Goal: Information Seeking & Learning: Learn about a topic

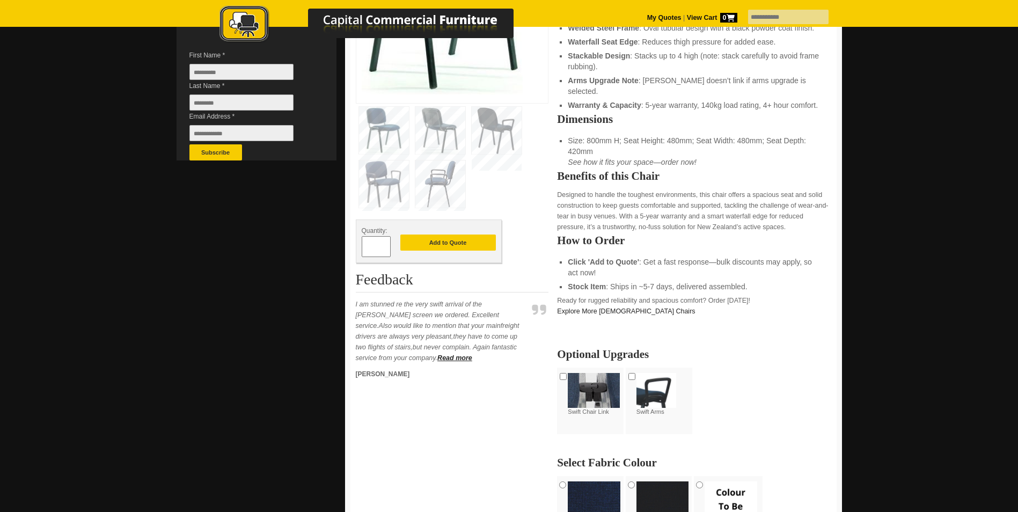
scroll to position [375, 0]
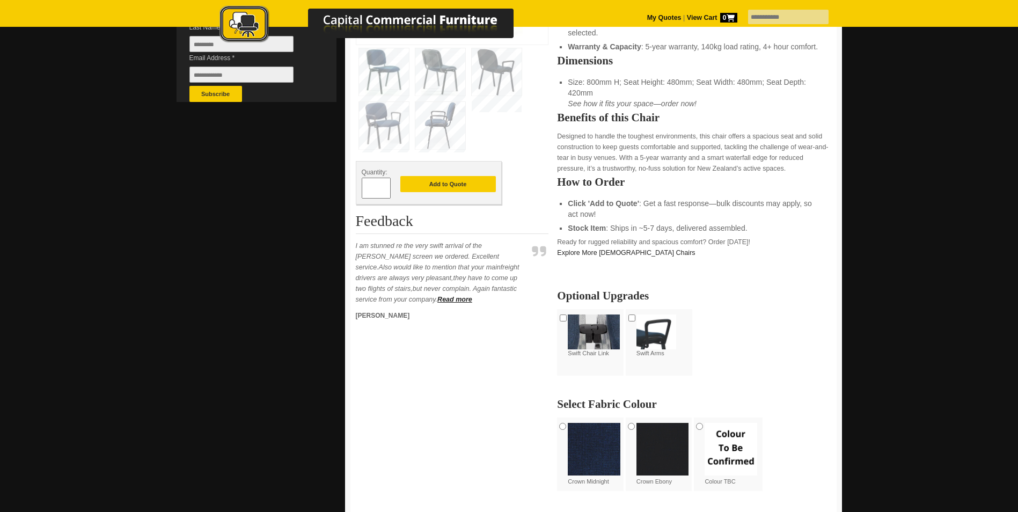
click at [668, 433] on img at bounding box center [662, 449] width 53 height 53
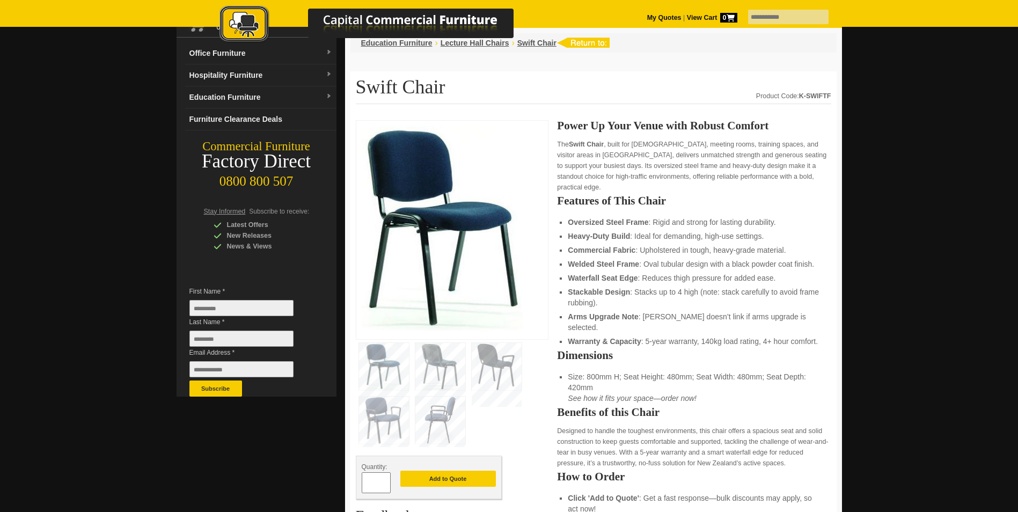
scroll to position [0, 0]
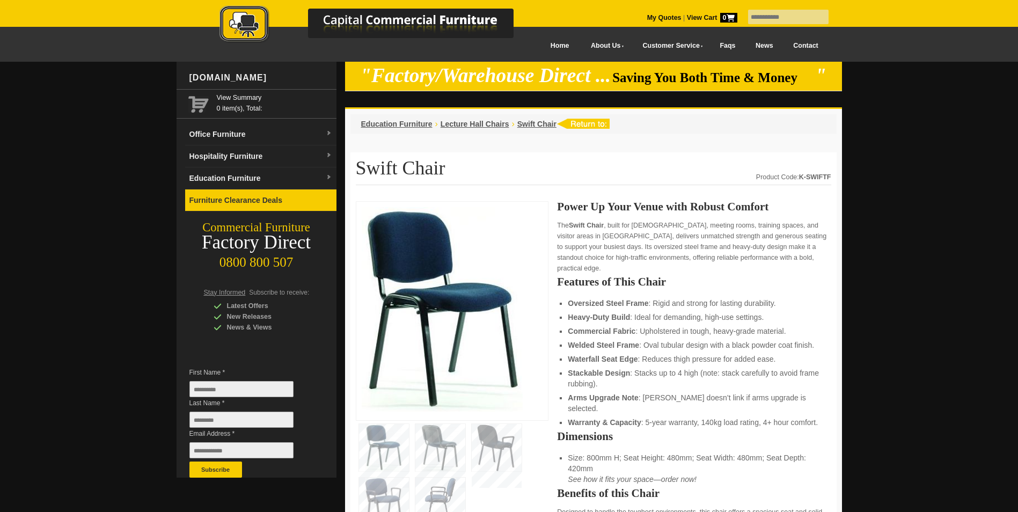
click at [206, 192] on link "Furniture Clearance Deals" at bounding box center [260, 200] width 151 height 22
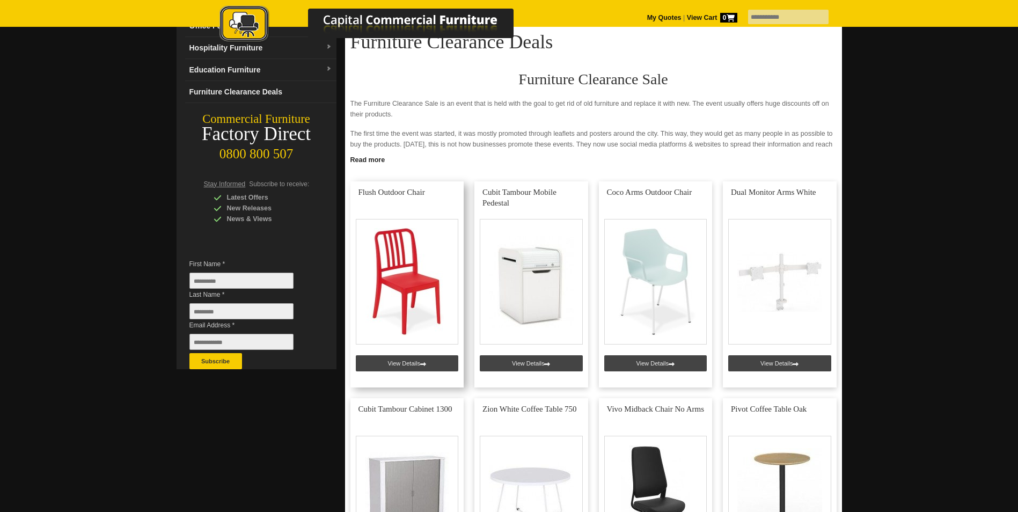
scroll to position [107, 0]
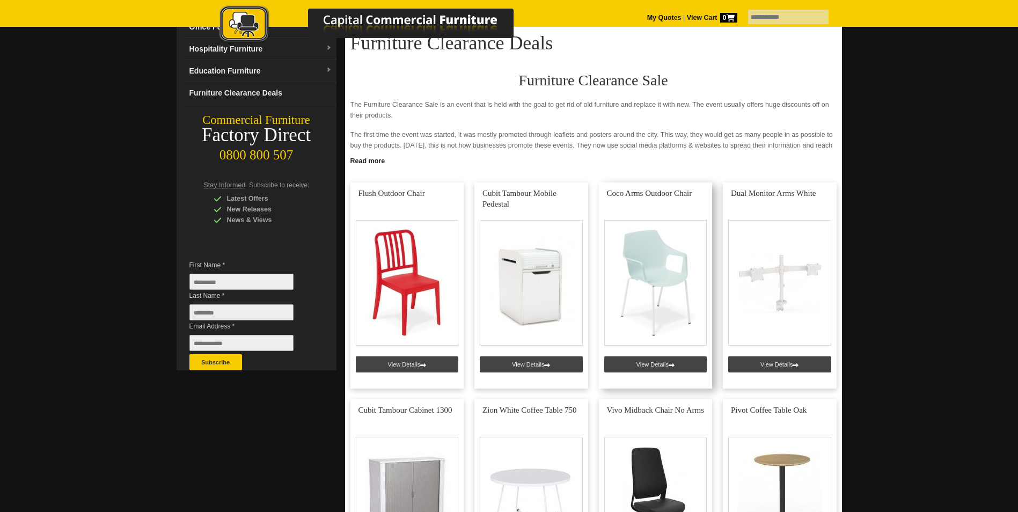
click at [661, 249] on link at bounding box center [656, 285] width 114 height 206
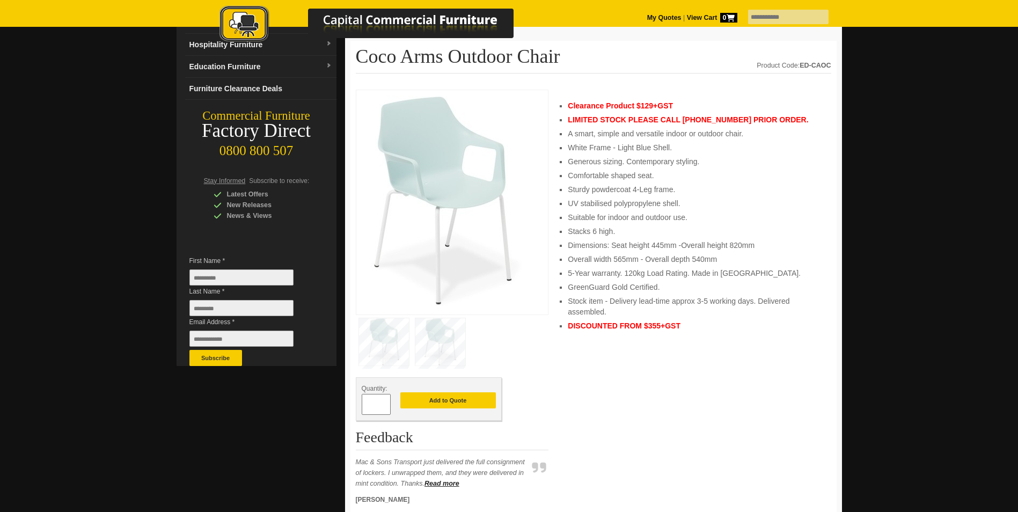
scroll to position [54, 0]
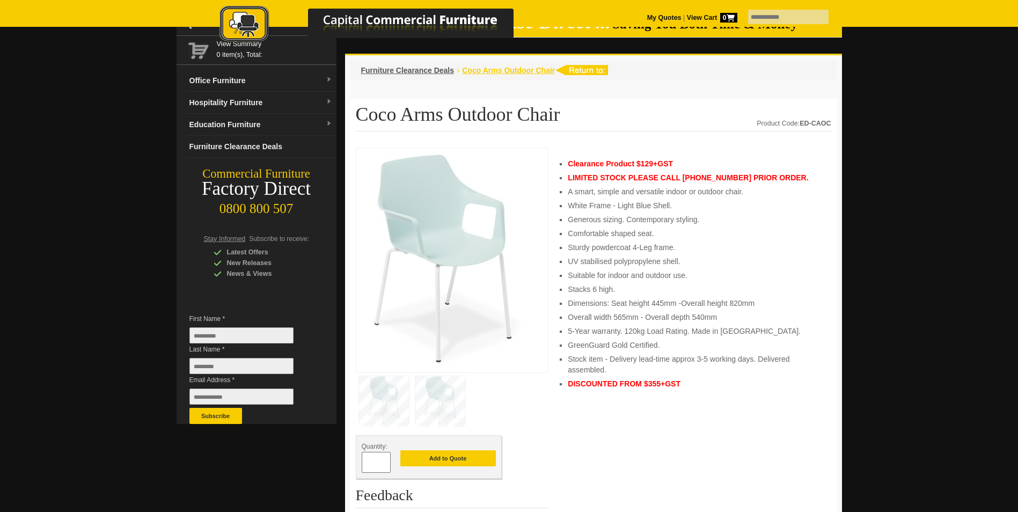
click at [478, 70] on span "Coco Arms Outdoor Chair" at bounding box center [508, 70] width 93 height 9
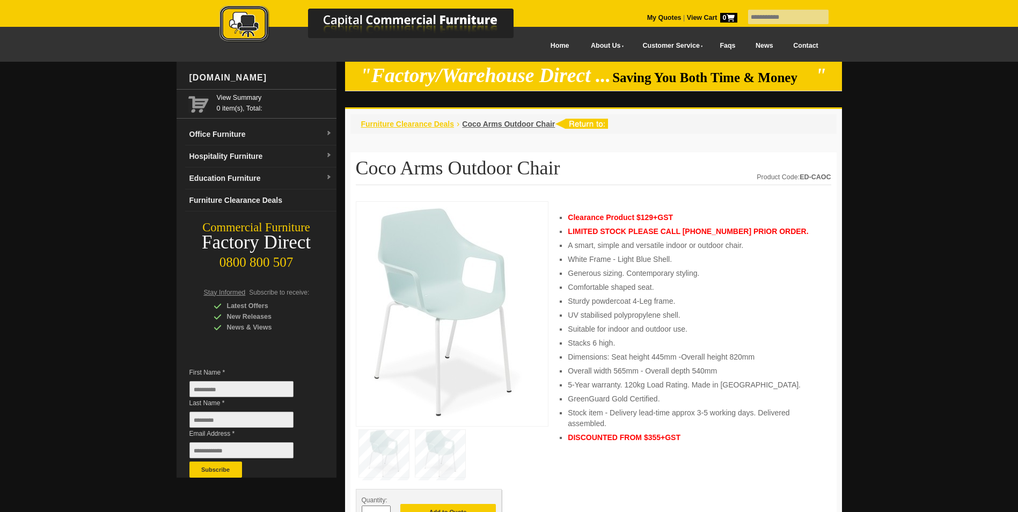
click at [433, 123] on span "Furniture Clearance Deals" at bounding box center [407, 124] width 93 height 9
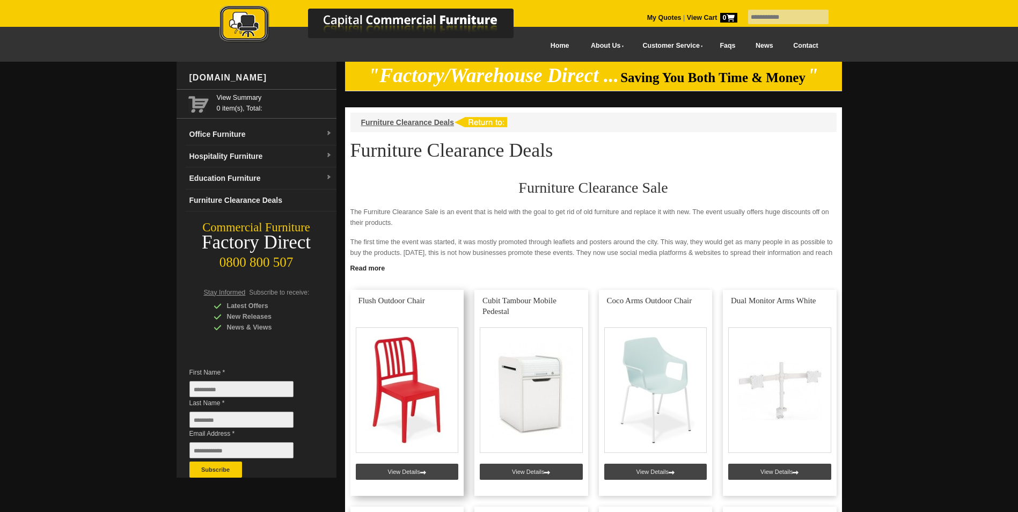
click at [415, 392] on link at bounding box center [407, 393] width 114 height 206
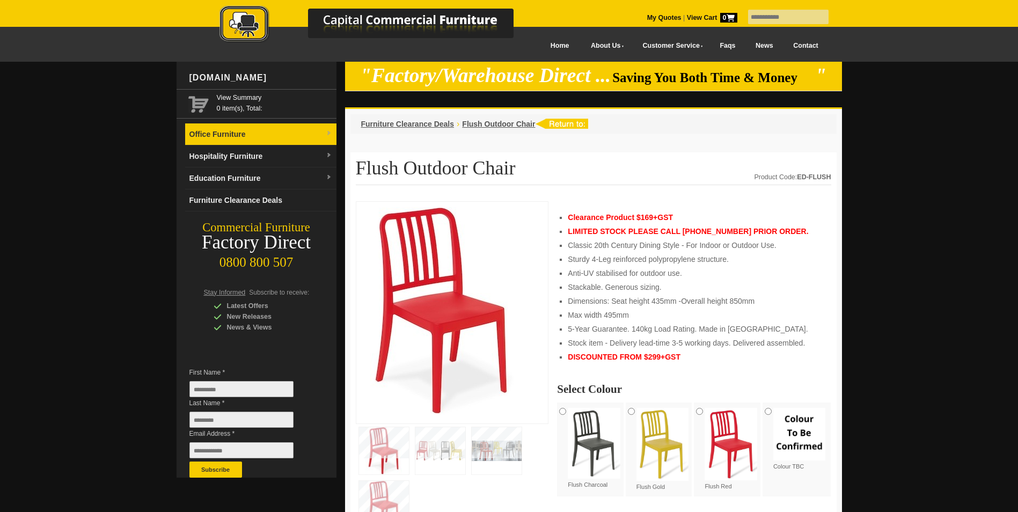
click at [244, 137] on link "Office Furniture" at bounding box center [260, 134] width 151 height 22
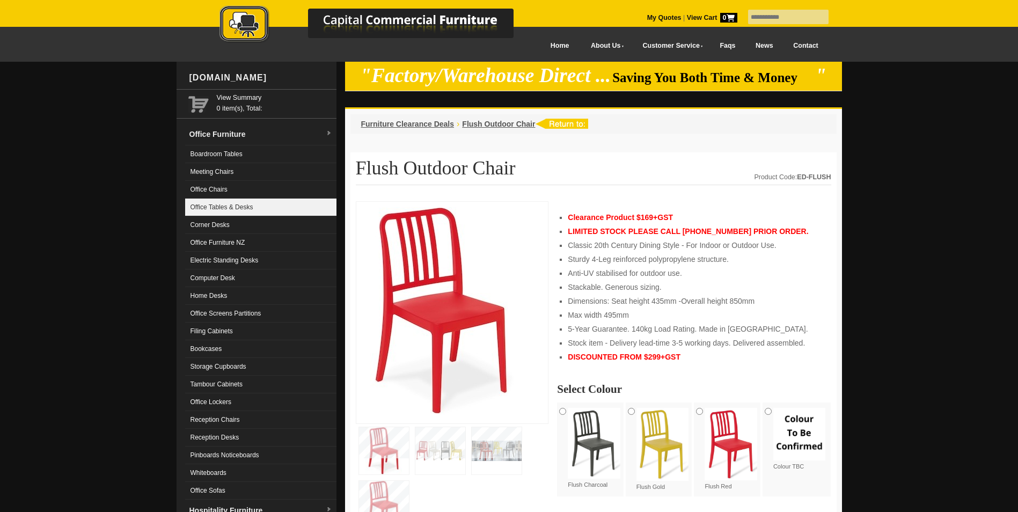
click at [238, 205] on link "Office Tables & Desks" at bounding box center [260, 207] width 151 height 18
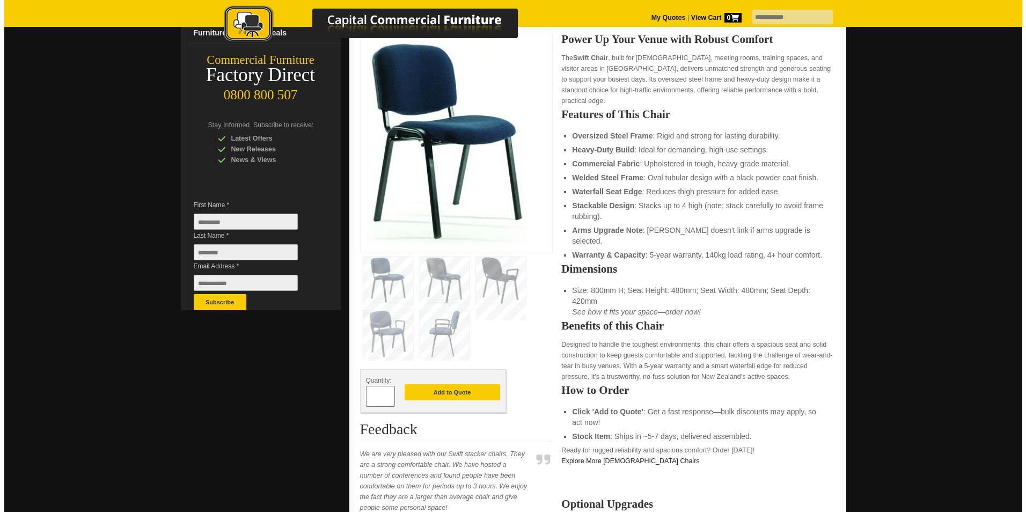
scroll to position [161, 0]
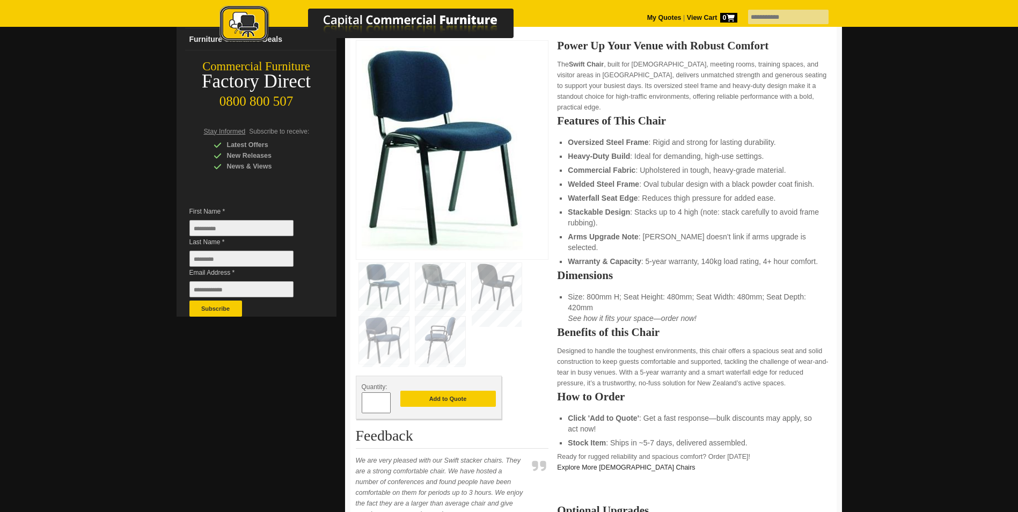
click at [441, 335] on img at bounding box center [440, 339] width 50 height 47
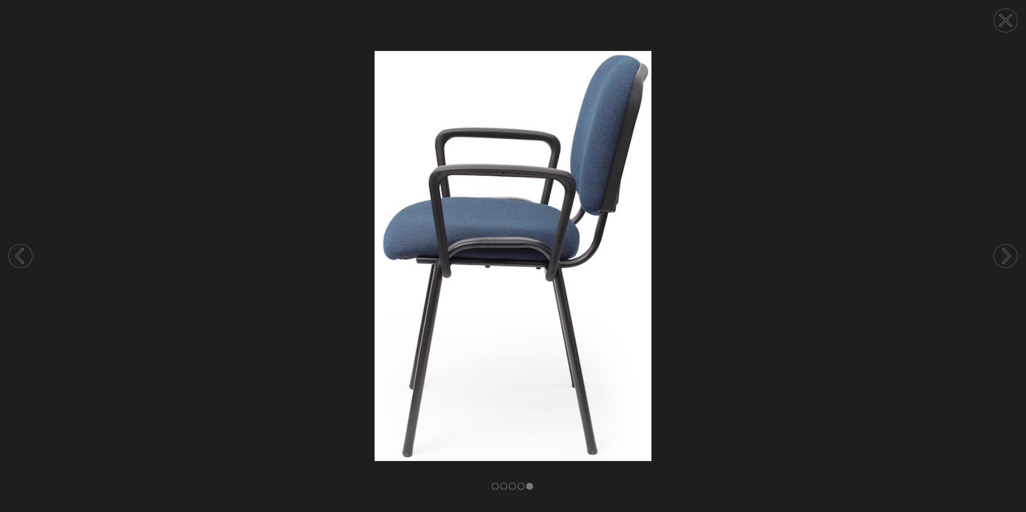
click at [1007, 248] on circle at bounding box center [1005, 256] width 24 height 24
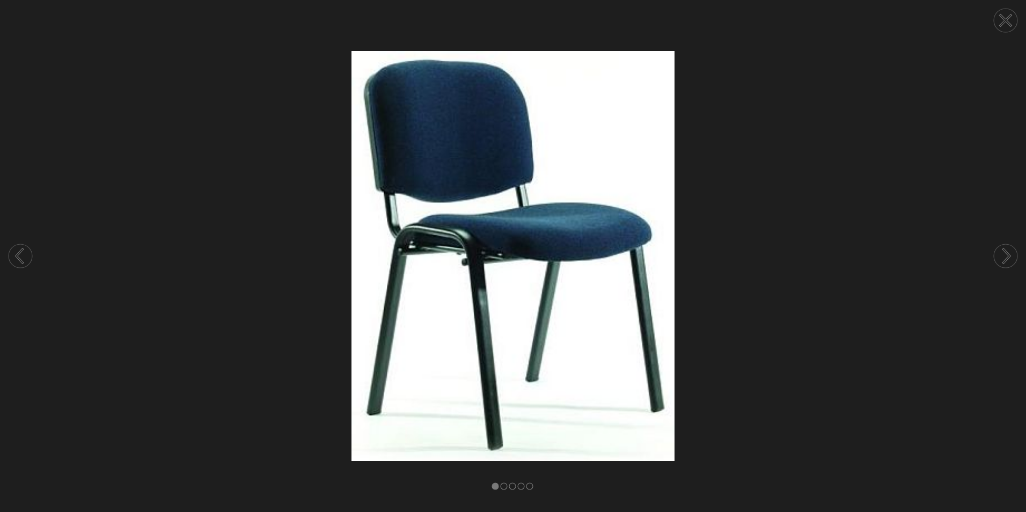
click at [1007, 248] on circle at bounding box center [1005, 256] width 24 height 24
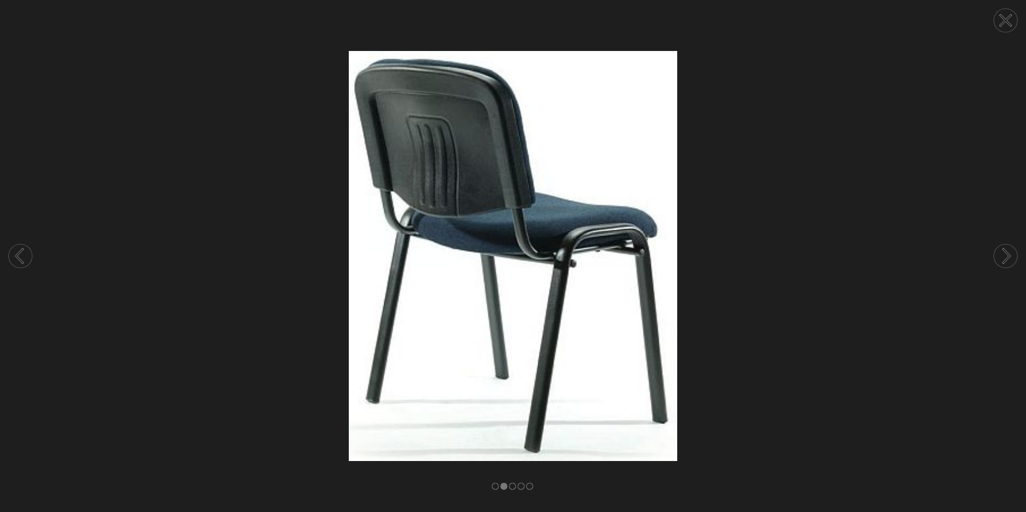
click at [1007, 248] on circle at bounding box center [1005, 256] width 24 height 24
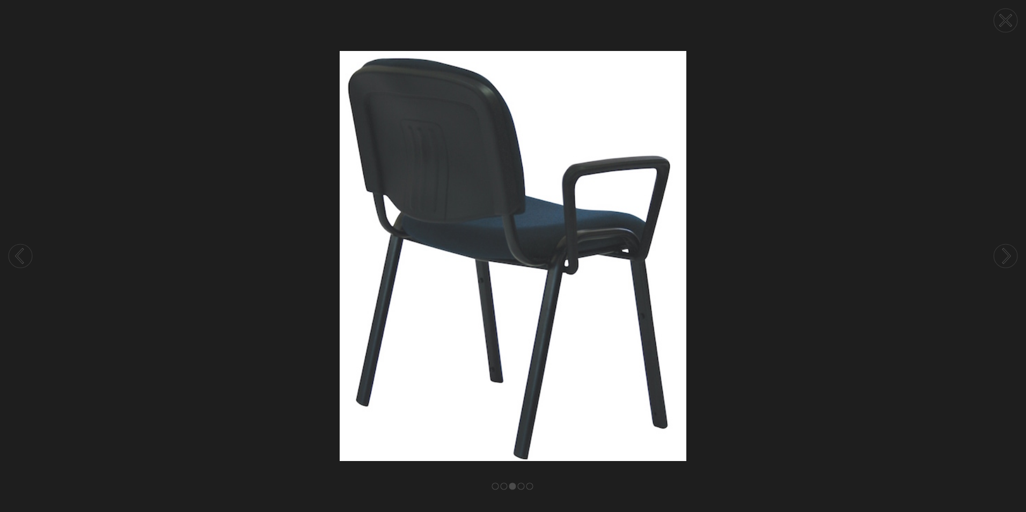
click at [1007, 248] on circle at bounding box center [1005, 256] width 24 height 24
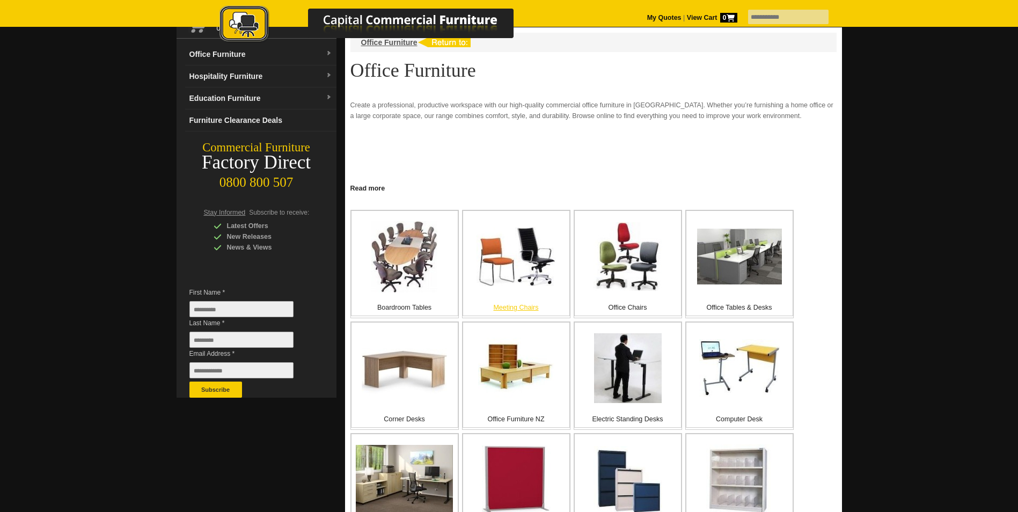
scroll to position [107, 0]
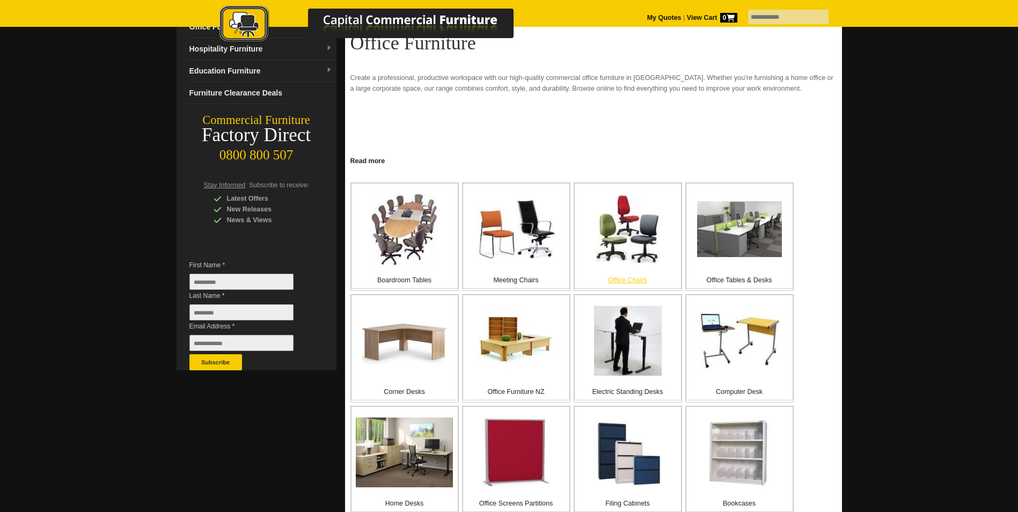
click at [629, 252] on img at bounding box center [627, 229] width 69 height 69
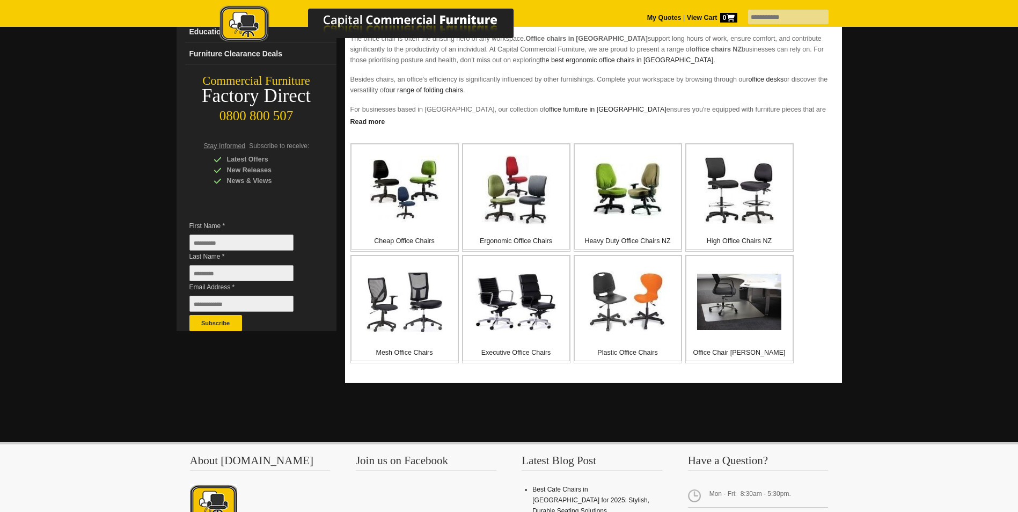
scroll to position [161, 0]
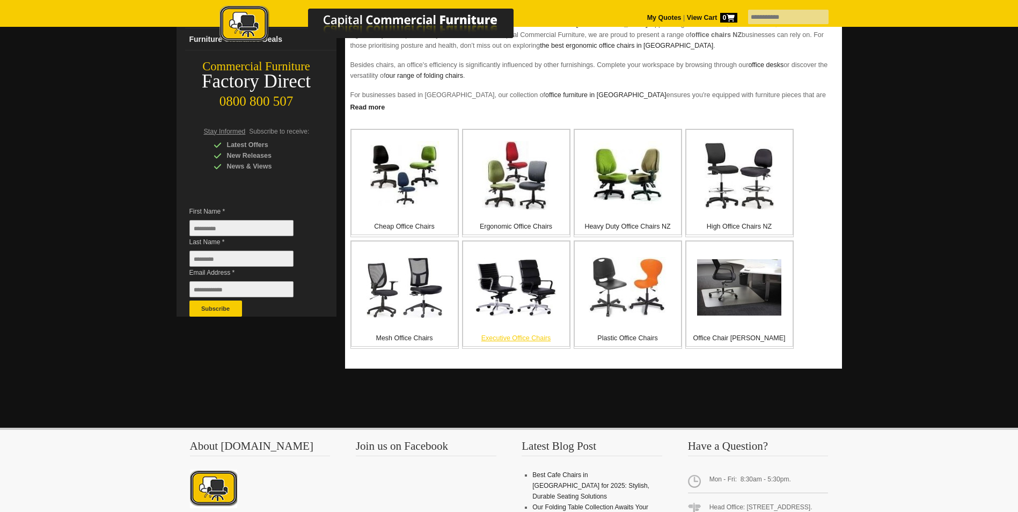
click at [504, 284] on img at bounding box center [515, 287] width 81 height 58
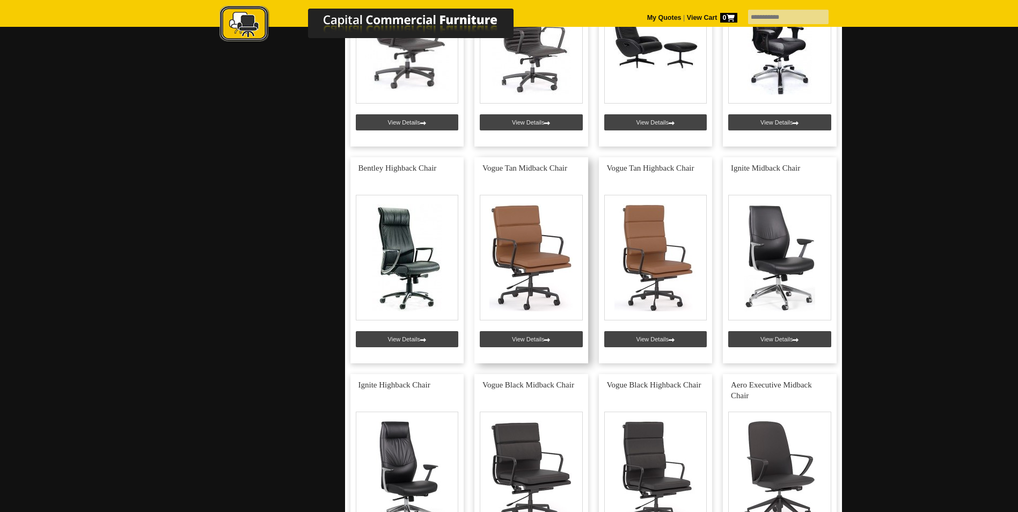
scroll to position [429, 0]
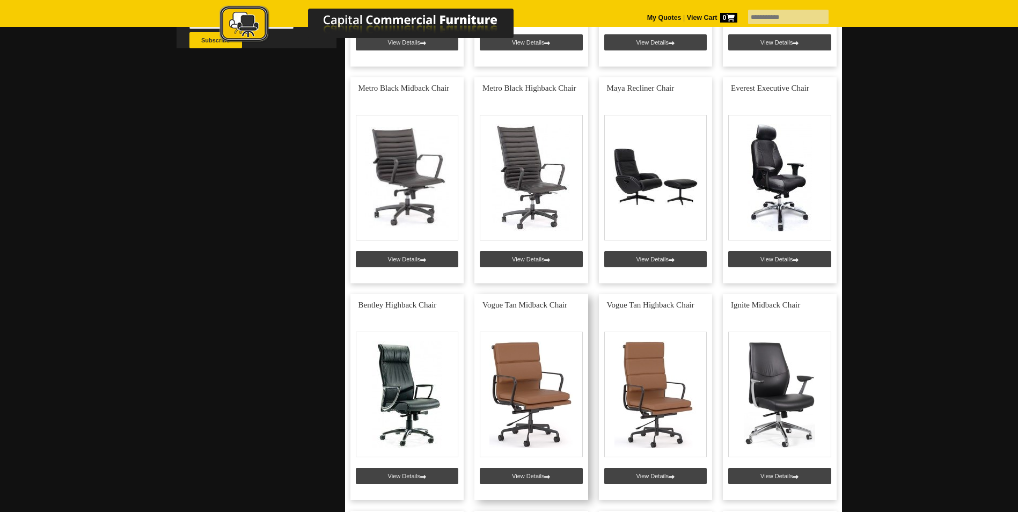
click at [526, 363] on link at bounding box center [531, 397] width 114 height 206
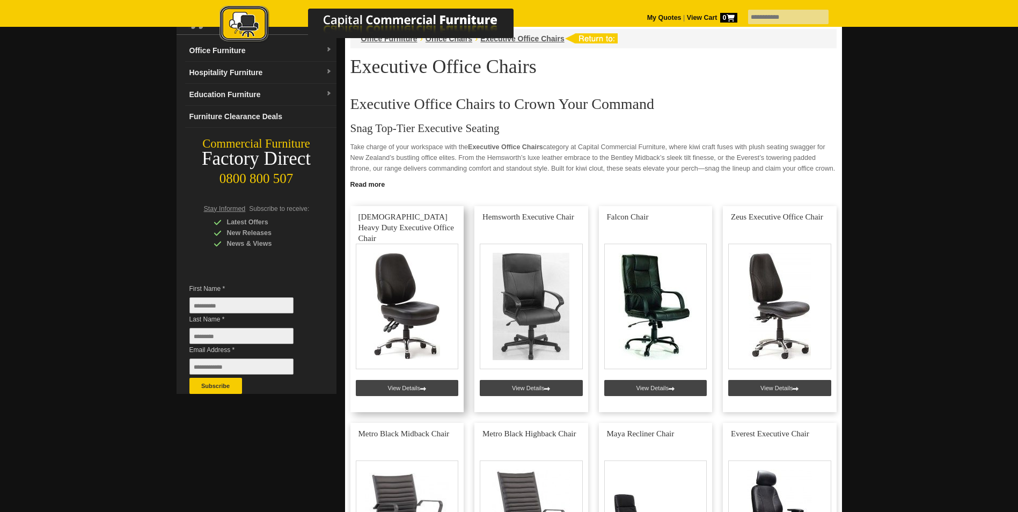
scroll to position [107, 0]
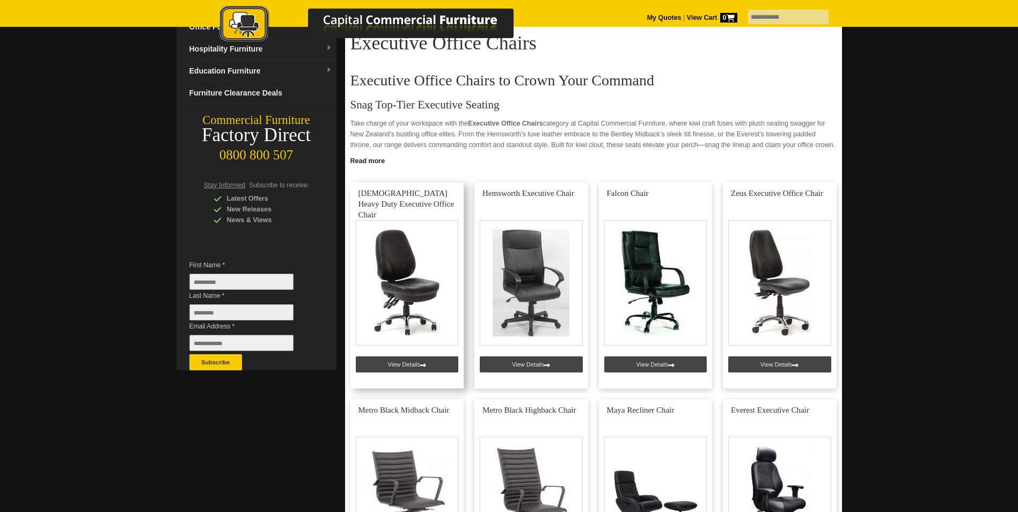
click at [403, 276] on link at bounding box center [407, 285] width 114 height 206
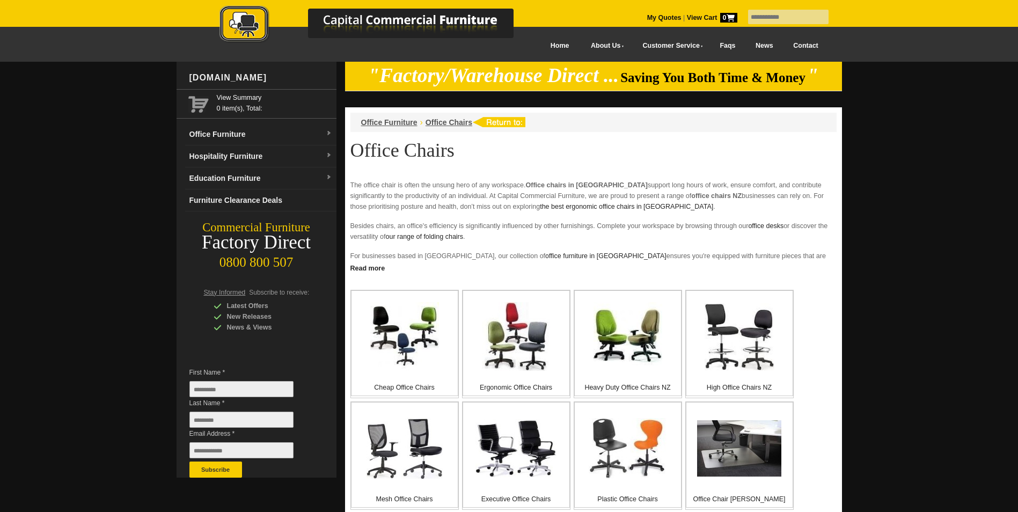
scroll to position [161, 0]
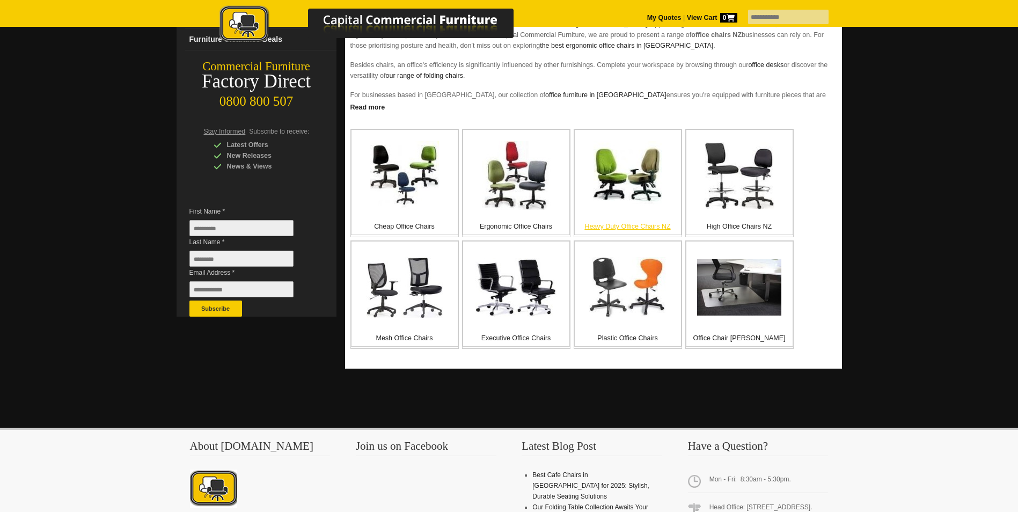
click at [624, 186] on img at bounding box center [627, 175] width 69 height 69
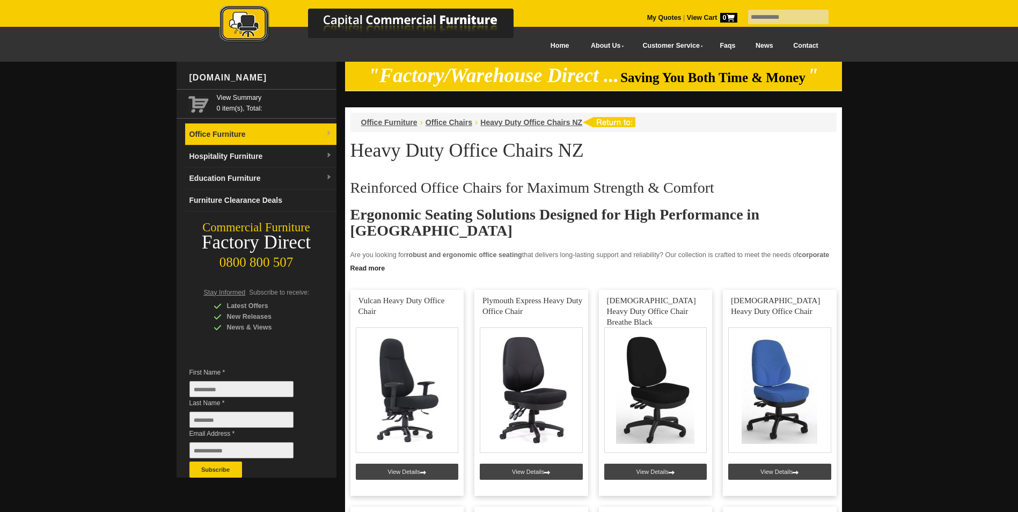
click at [266, 135] on link "Office Furniture" at bounding box center [260, 134] width 151 height 22
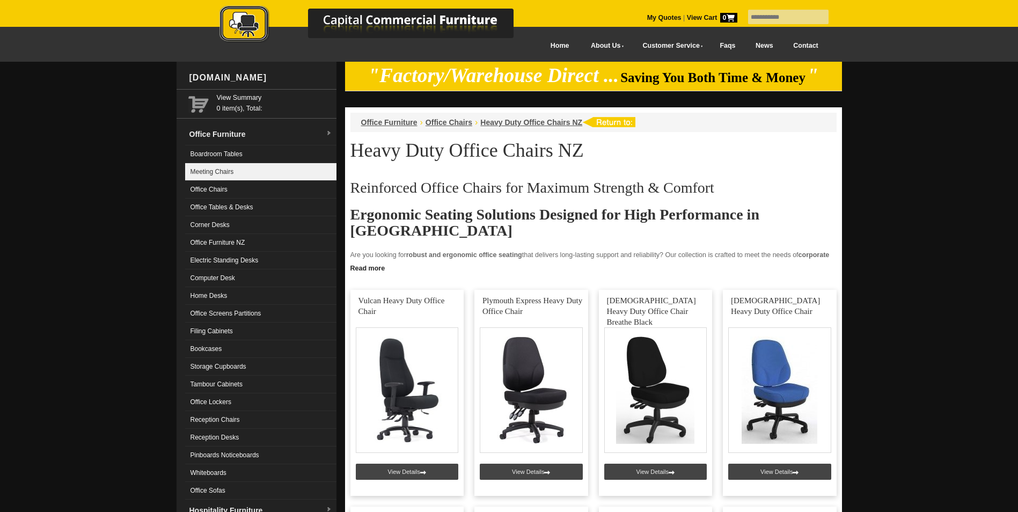
click at [261, 163] on link "Meeting Chairs" at bounding box center [260, 172] width 151 height 18
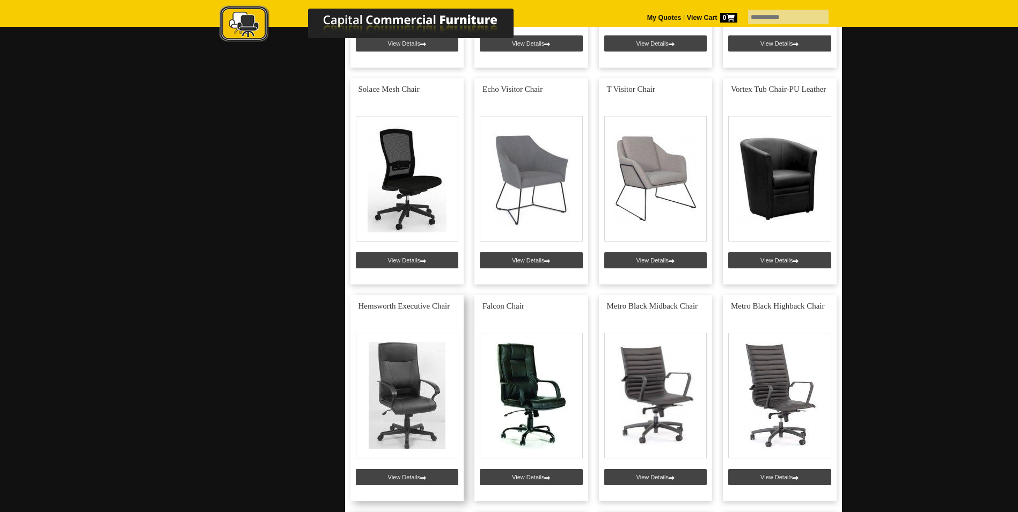
scroll to position [2253, 0]
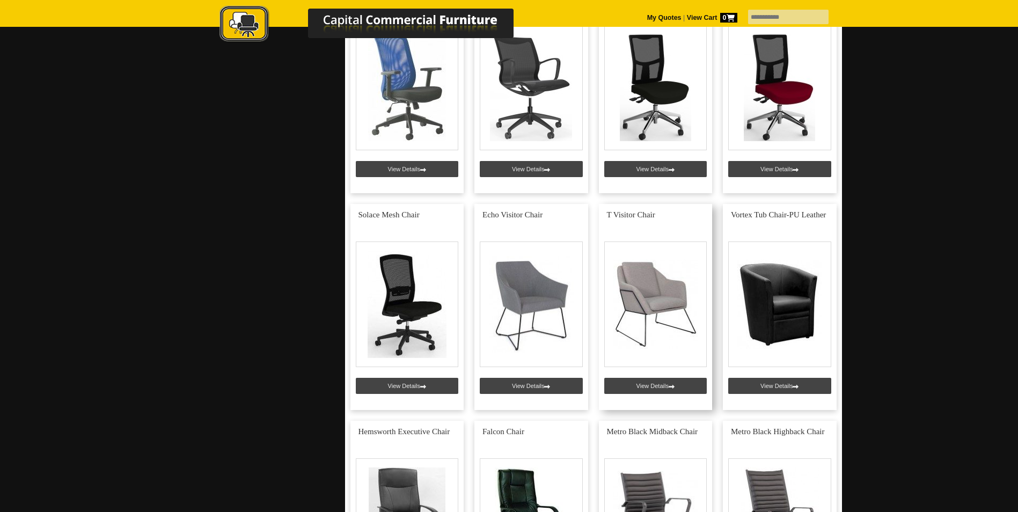
click at [666, 304] on link at bounding box center [656, 307] width 114 height 206
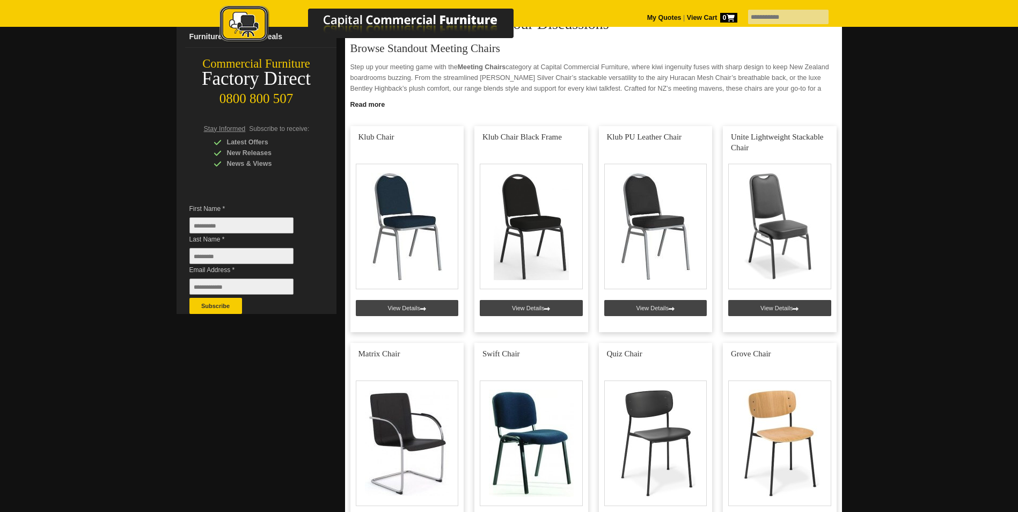
scroll to position [54, 0]
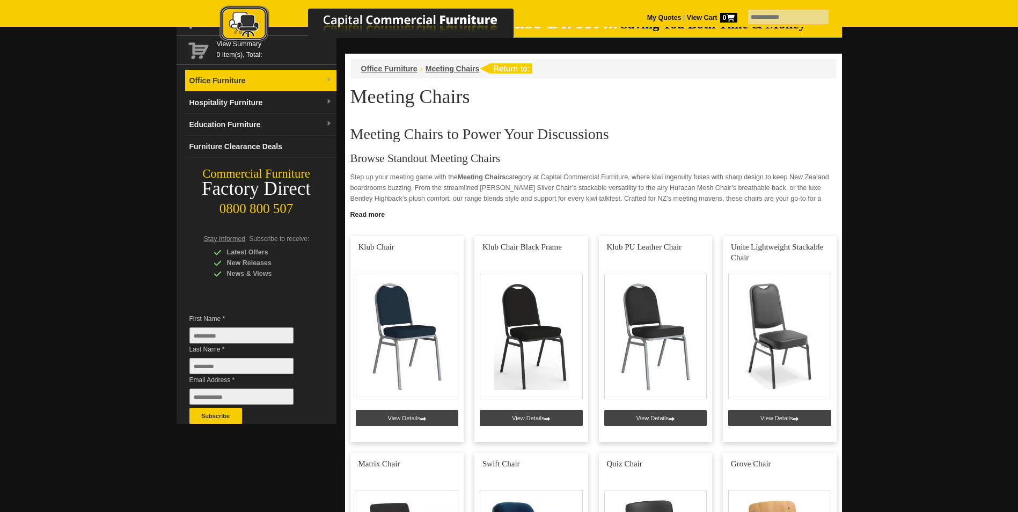
click at [207, 84] on link "Office Furniture" at bounding box center [260, 81] width 151 height 22
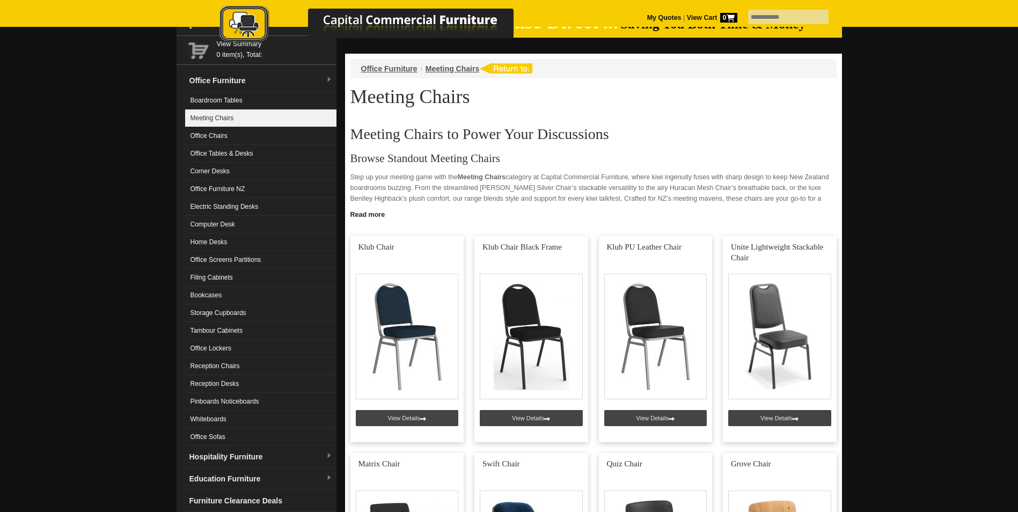
click at [217, 119] on link "Meeting Chairs" at bounding box center [260, 118] width 151 height 18
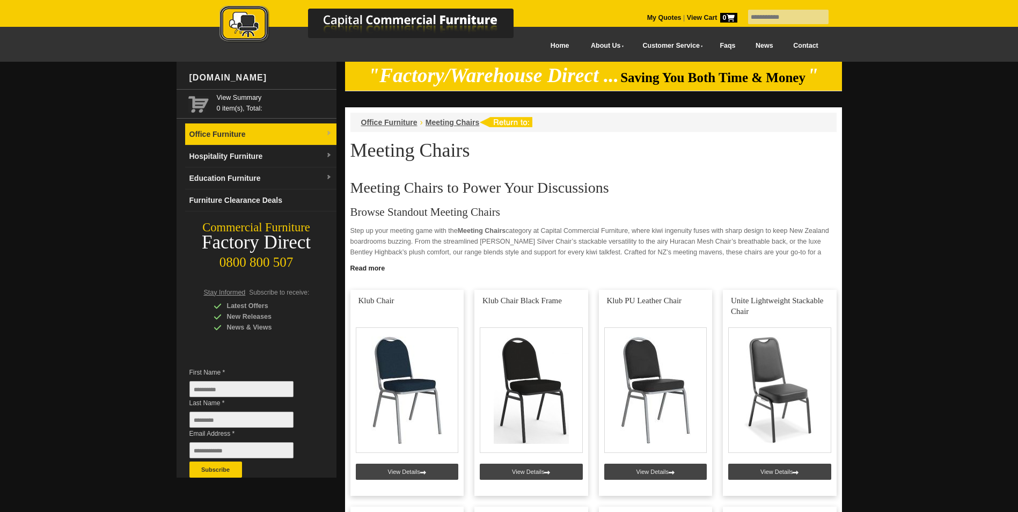
click at [268, 129] on link "Office Furniture" at bounding box center [260, 134] width 151 height 22
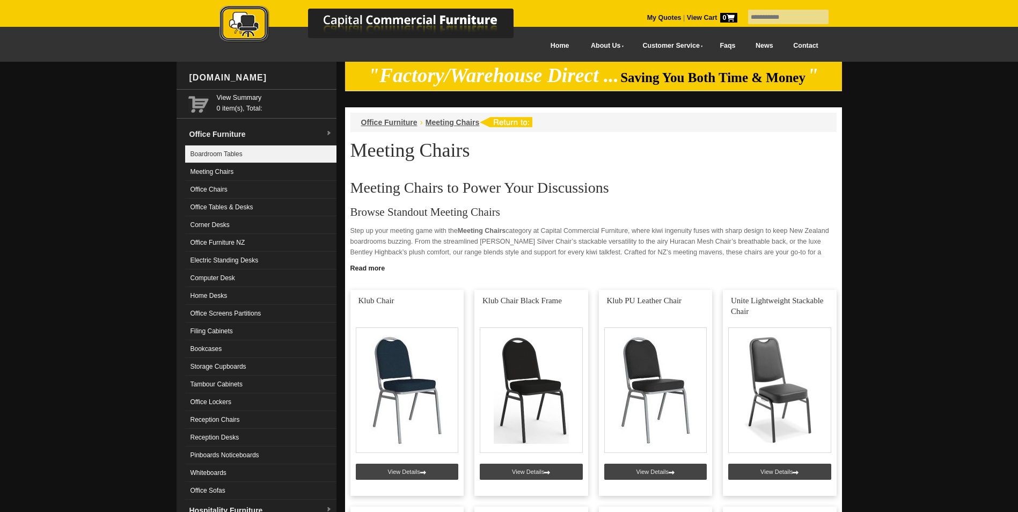
click at [235, 150] on link "Boardroom Tables" at bounding box center [260, 154] width 151 height 18
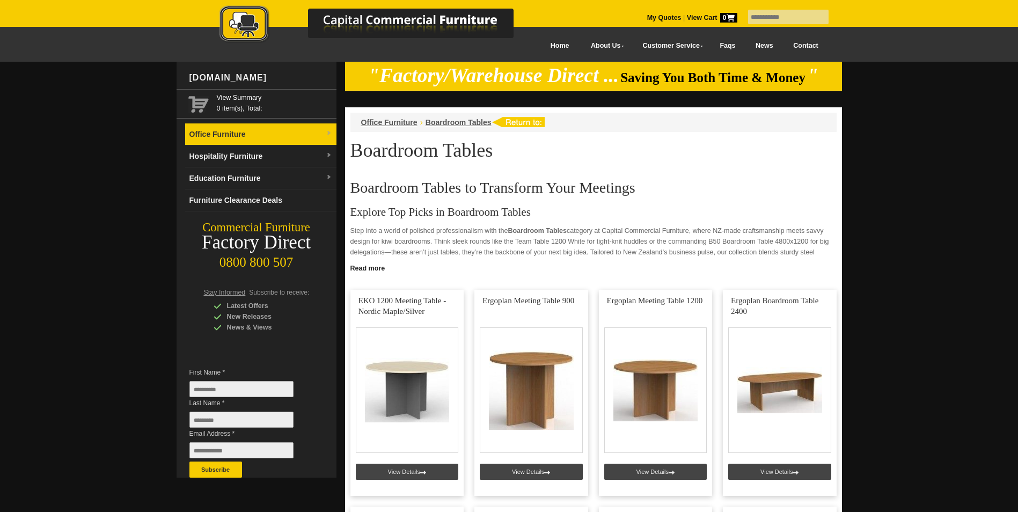
click at [214, 135] on link "Office Furniture" at bounding box center [260, 134] width 151 height 22
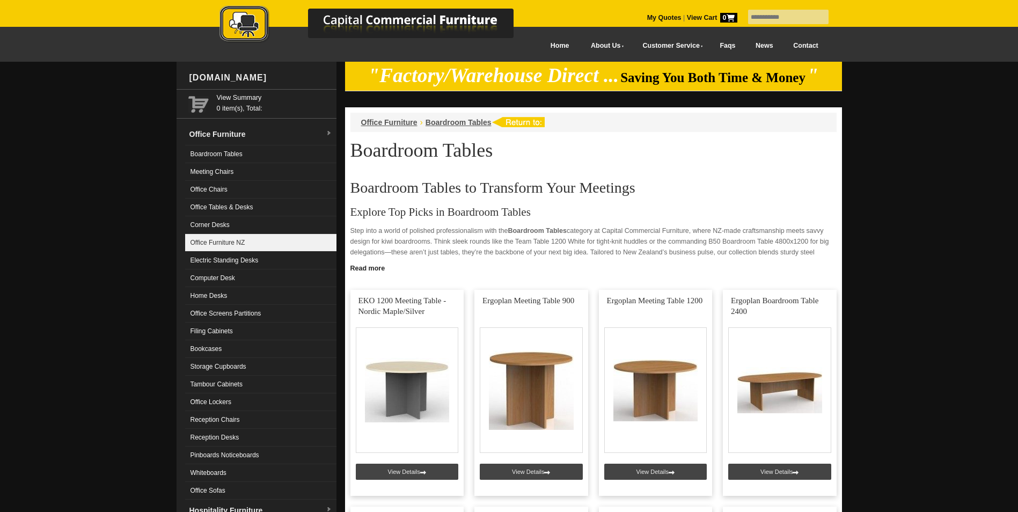
click at [233, 241] on link "Office Furniture NZ" at bounding box center [260, 243] width 151 height 18
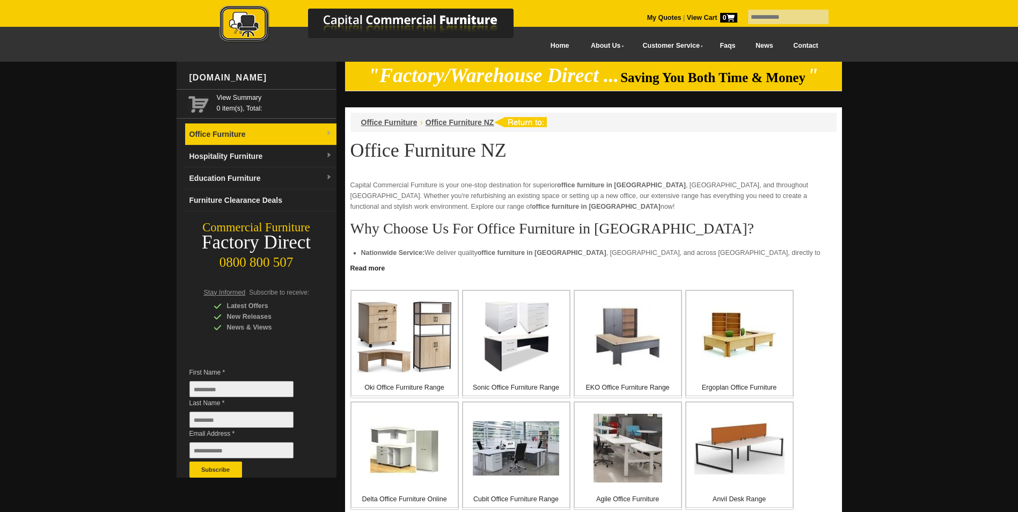
click at [228, 136] on link "Office Furniture" at bounding box center [260, 134] width 151 height 22
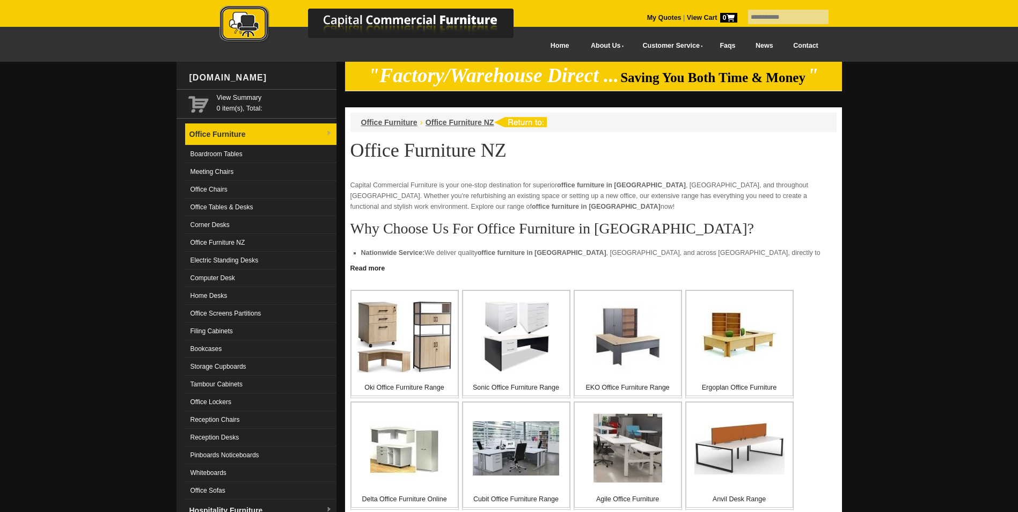
click at [228, 136] on link "Office Furniture" at bounding box center [260, 134] width 151 height 22
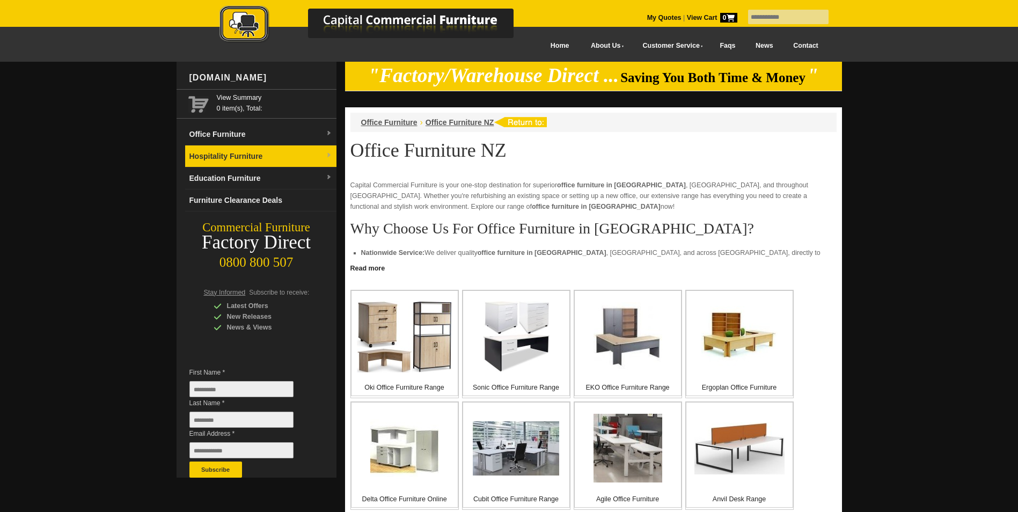
click at [234, 156] on link "Hospitality Furniture" at bounding box center [260, 156] width 151 height 22
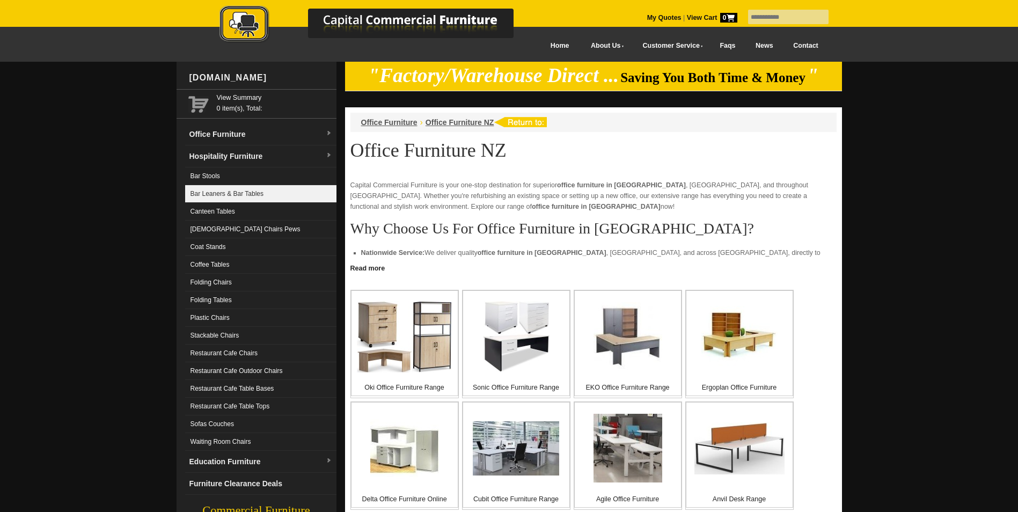
click at [238, 192] on link "Bar Leaners & Bar Tables" at bounding box center [260, 194] width 151 height 18
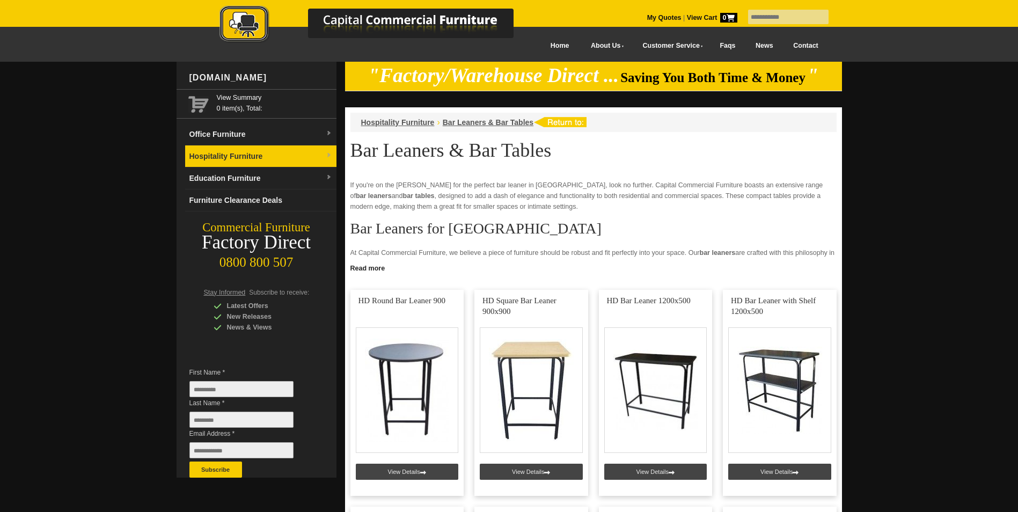
click at [252, 154] on link "Hospitality Furniture" at bounding box center [260, 156] width 151 height 22
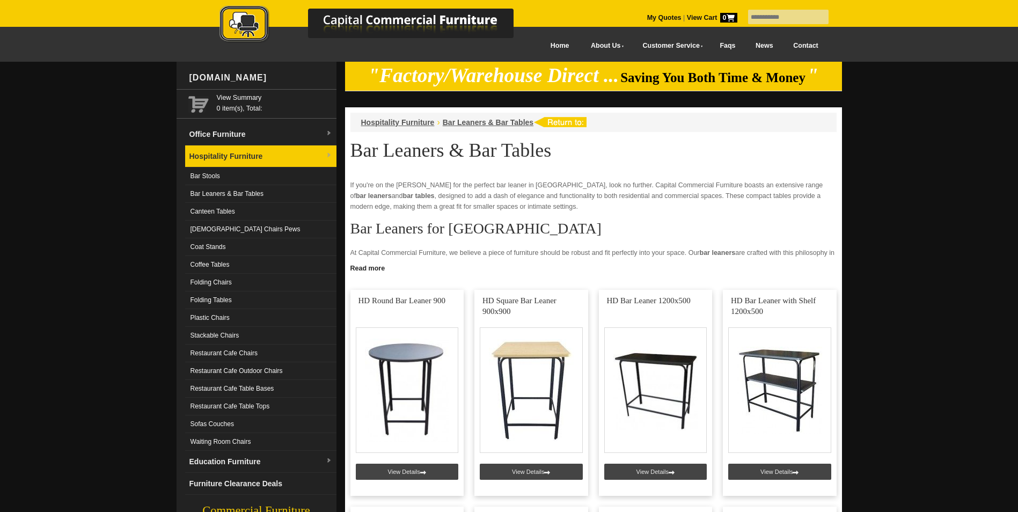
click at [252, 154] on link "Hospitality Furniture" at bounding box center [260, 156] width 151 height 22
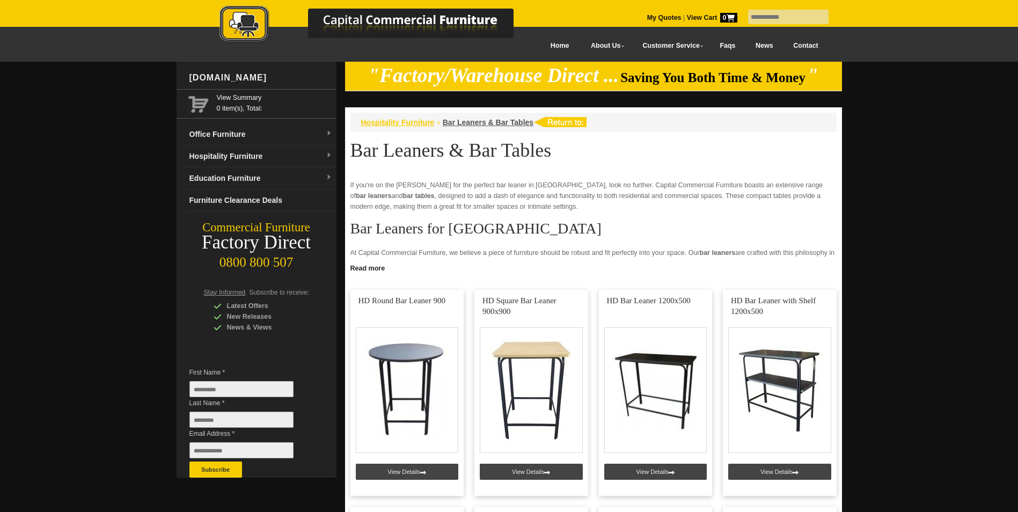
click at [394, 119] on span "Hospitality Furniture" at bounding box center [397, 122] width 73 height 9
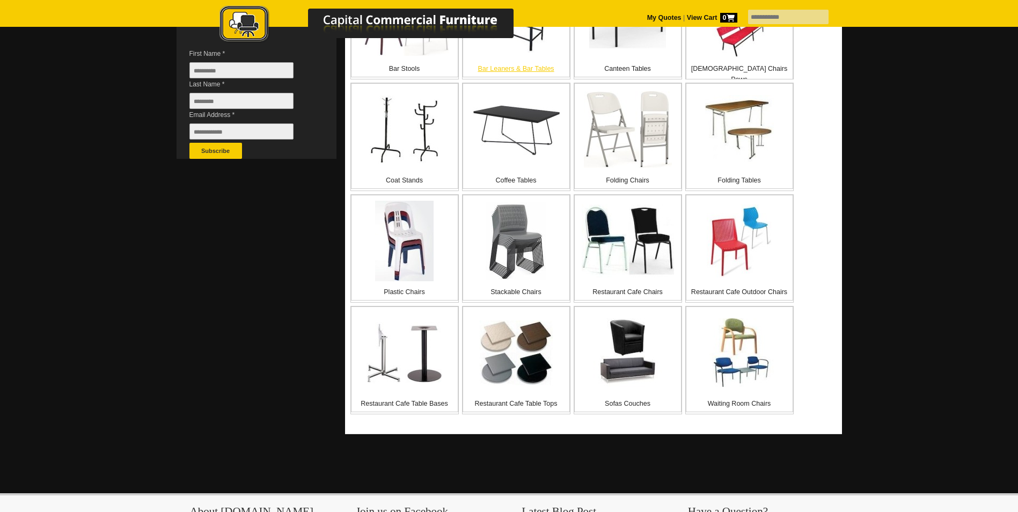
scroll to position [322, 0]
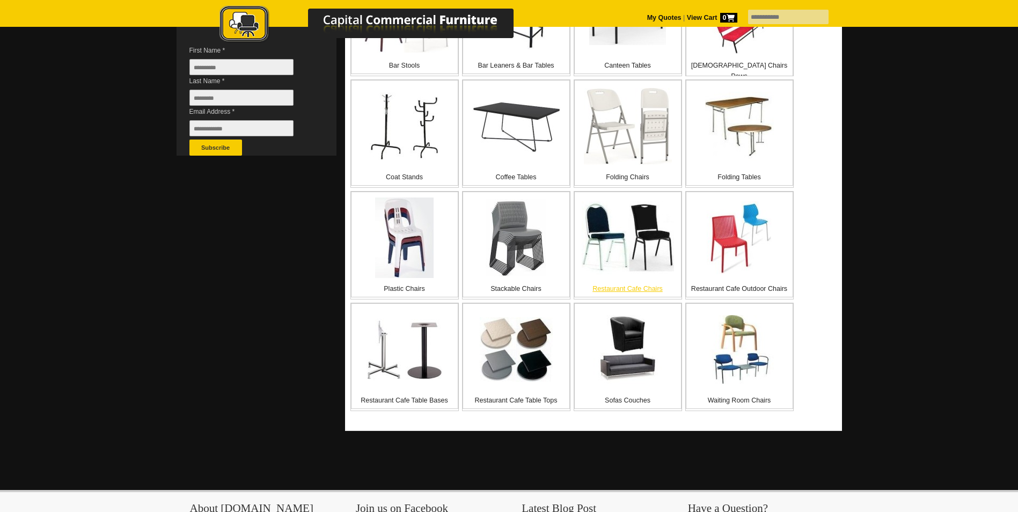
click at [636, 219] on img at bounding box center [627, 237] width 92 height 73
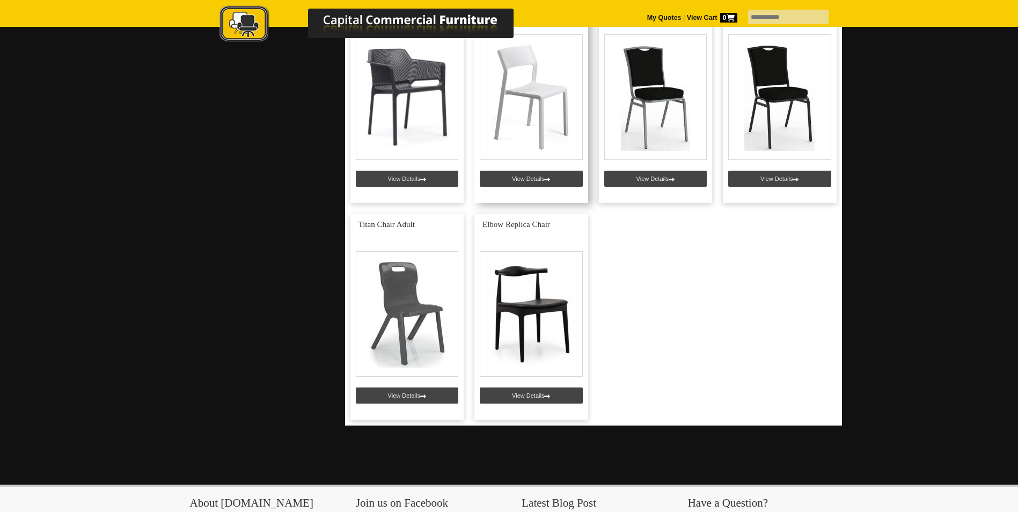
scroll to position [1395, 0]
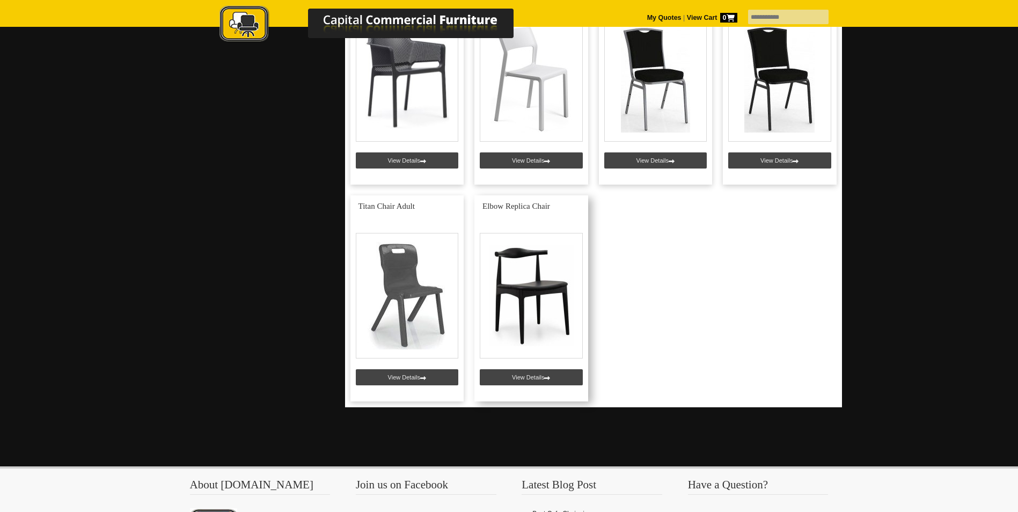
click at [538, 289] on link at bounding box center [531, 298] width 114 height 206
